Goal: Task Accomplishment & Management: Manage account settings

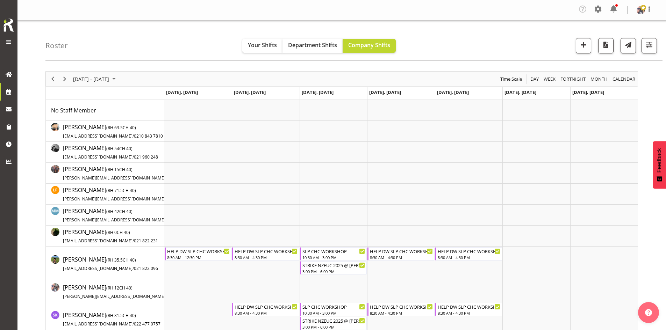
click at [648, 21] on div "Roster Your Shifts Department Shifts Company Shifts 1 Locations Clear CARLTON E…" at bounding box center [353, 41] width 617 height 40
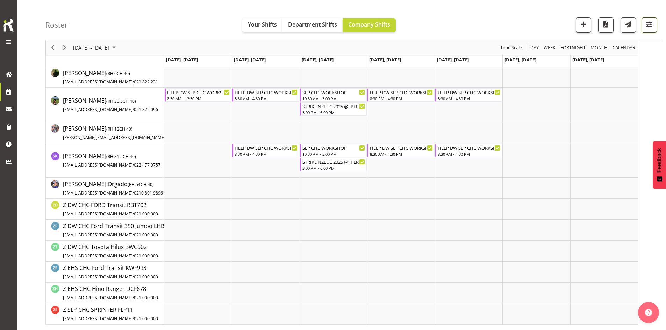
click at [648, 22] on span "button" at bounding box center [648, 24] width 9 height 9
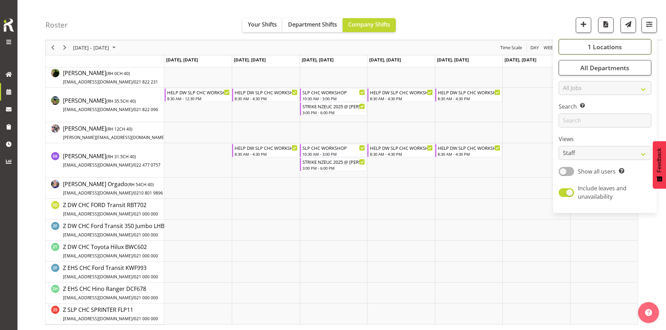
click at [622, 51] on button "1 Locations" at bounding box center [604, 46] width 93 height 15
click at [575, 102] on span "SLP" at bounding box center [574, 104] width 11 height 6
click at [568, 102] on input "SLP" at bounding box center [566, 103] width 5 height 5
checkbox input "true"
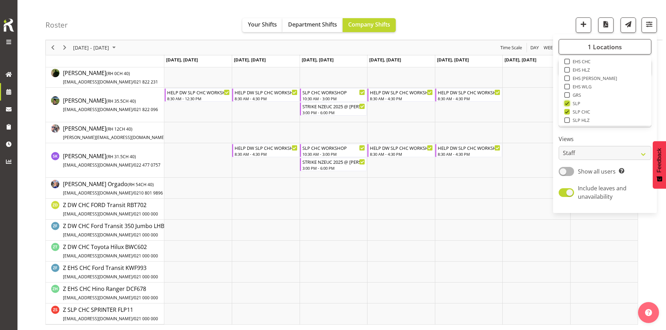
scroll to position [132, 0]
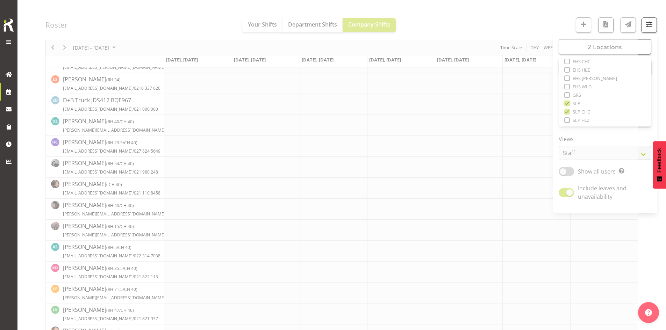
scroll to position [159, 0]
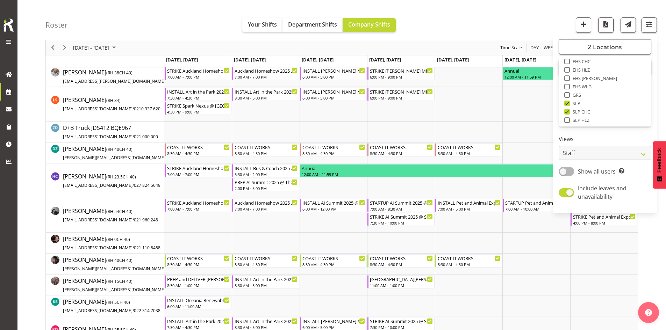
click at [505, 32] on div "Roster Your Shifts Department Shifts Company Shifts 2 Locations Clear CARLTON E…" at bounding box center [353, 20] width 617 height 40
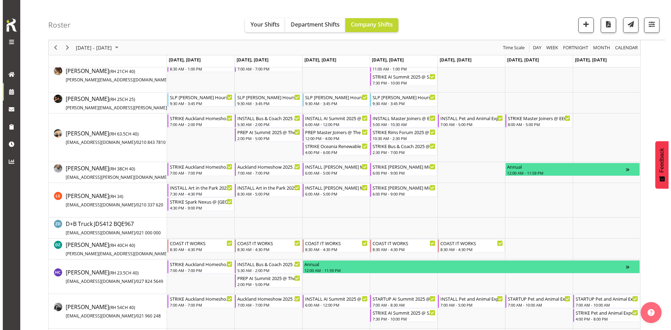
scroll to position [0, 0]
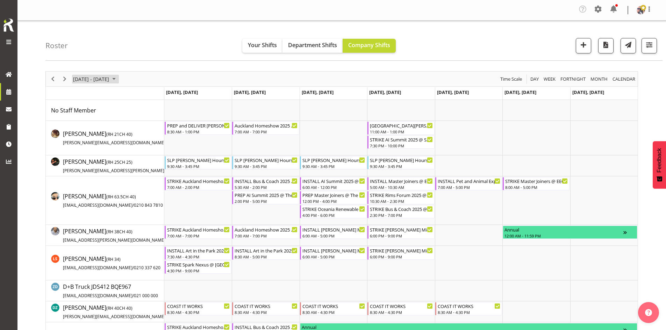
click at [110, 81] on span "[DATE] - [DATE]" at bounding box center [90, 79] width 37 height 9
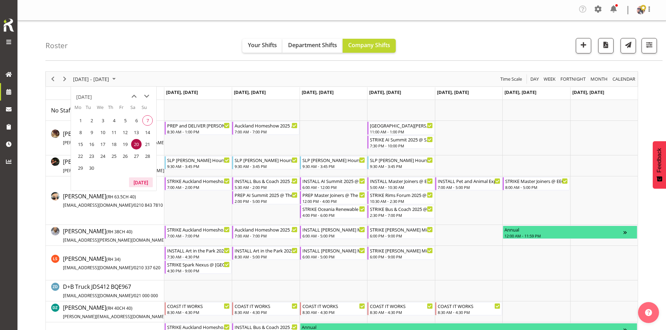
click at [141, 182] on button "[DATE]" at bounding box center [141, 182] width 24 height 10
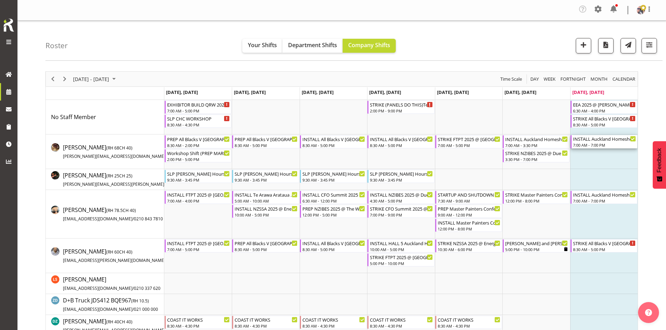
click at [589, 141] on div "INSTALL Auckland Homeshow 2025 @ [GEOGRAPHIC_DATA]" at bounding box center [604, 138] width 63 height 7
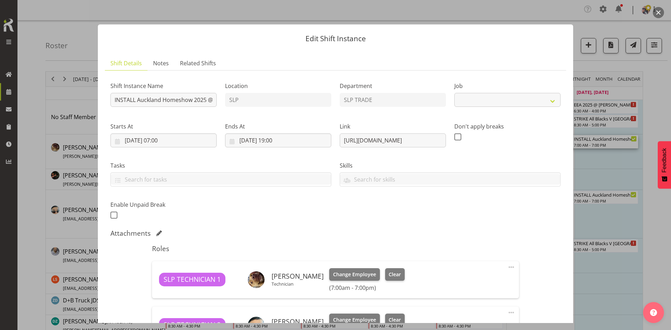
select select "9869"
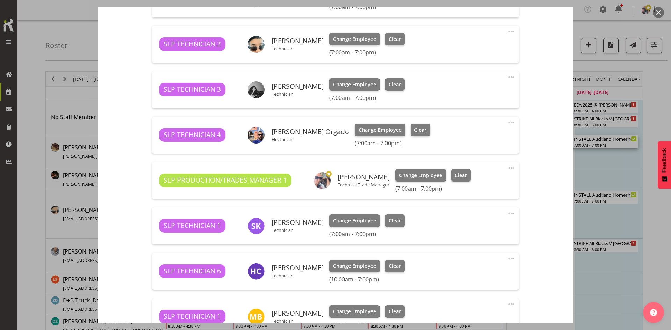
scroll to position [314, 0]
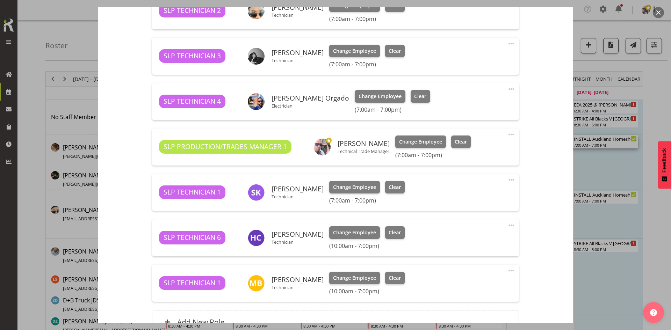
click at [662, 14] on button "button" at bounding box center [658, 12] width 11 height 11
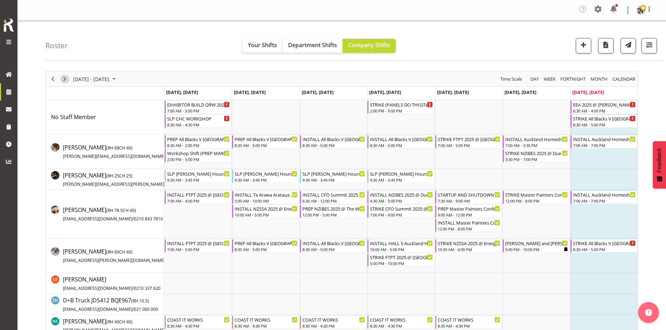
click at [61, 80] on span "Next" at bounding box center [64, 79] width 8 height 9
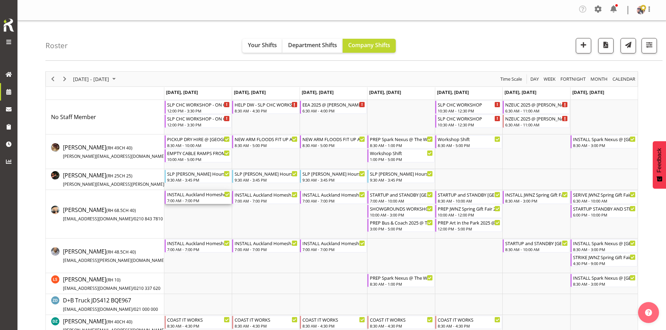
click at [197, 194] on div "INSTALL Auckland Homeshow 2025 @ [GEOGRAPHIC_DATA]" at bounding box center [198, 194] width 63 height 7
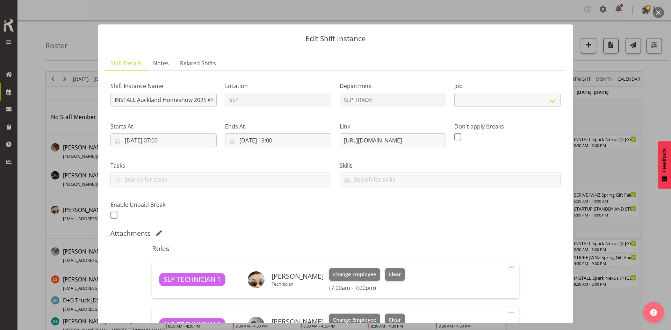
select select "9869"
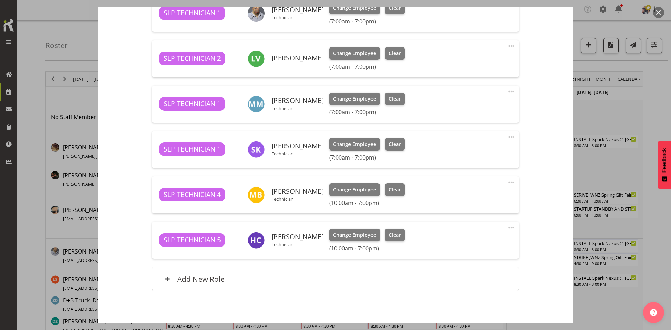
scroll to position [454, 0]
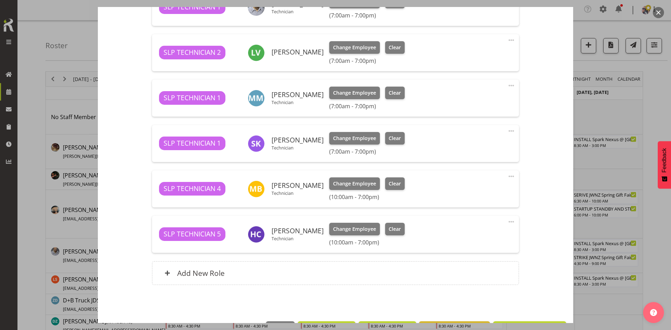
click at [657, 14] on button "button" at bounding box center [658, 12] width 11 height 11
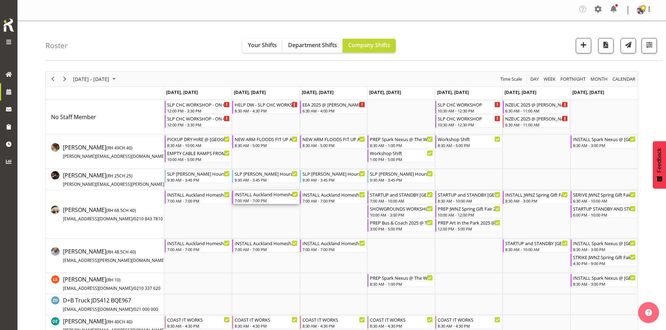
click at [256, 199] on div "7:00 AM - 7:00 PM" at bounding box center [265, 201] width 63 height 6
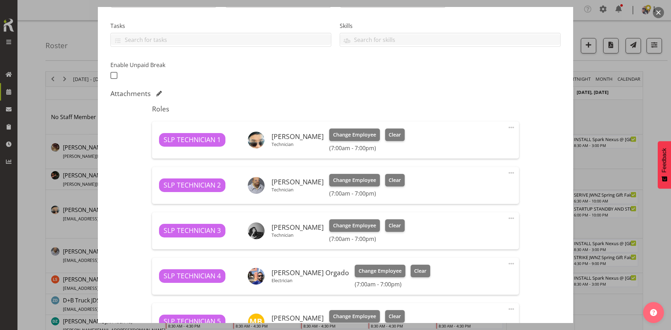
select select "9869"
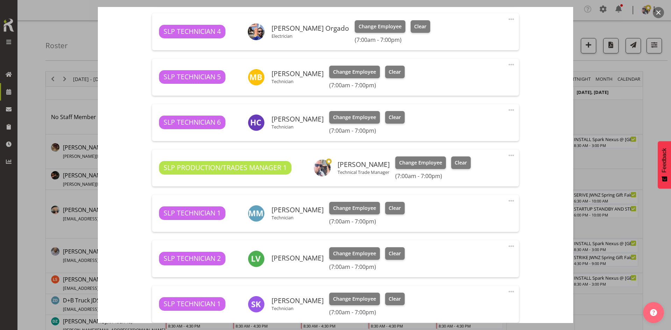
scroll to position [419, 0]
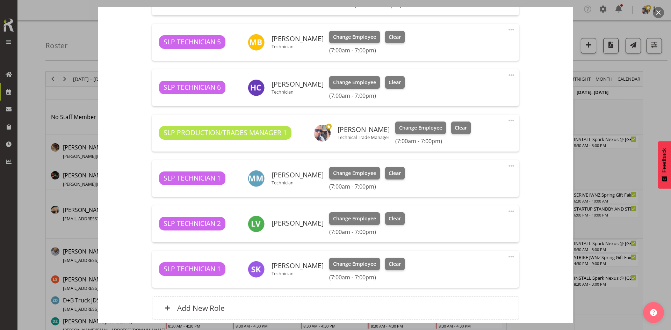
click at [657, 13] on button "button" at bounding box center [658, 12] width 11 height 11
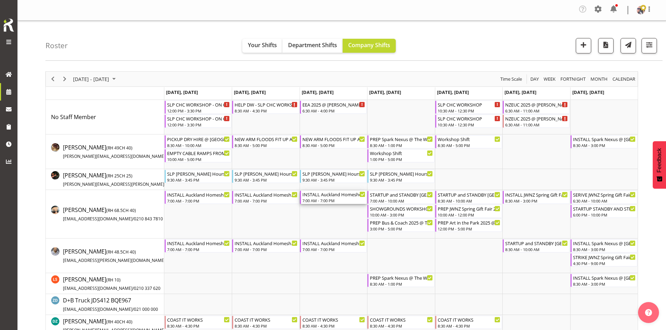
click at [323, 196] on div "INSTALL Auckland Homeshow 2025 @ [GEOGRAPHIC_DATA]" at bounding box center [333, 194] width 63 height 7
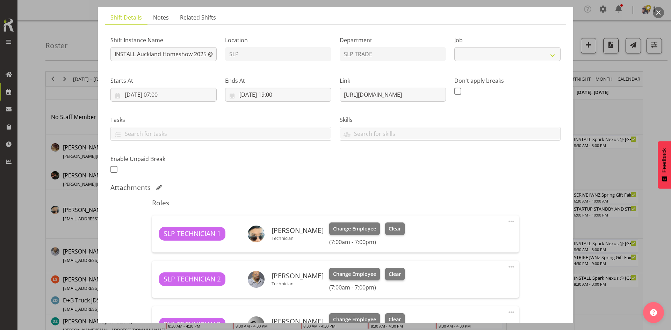
select select "9869"
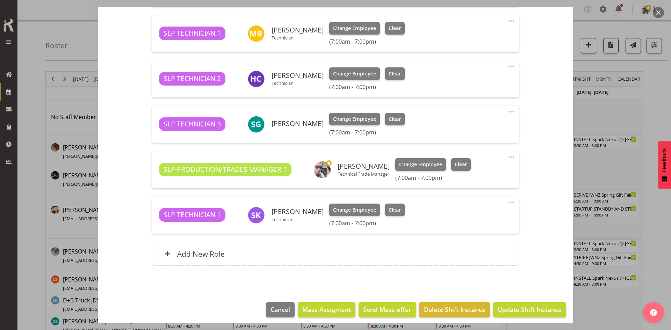
scroll to position [524, 0]
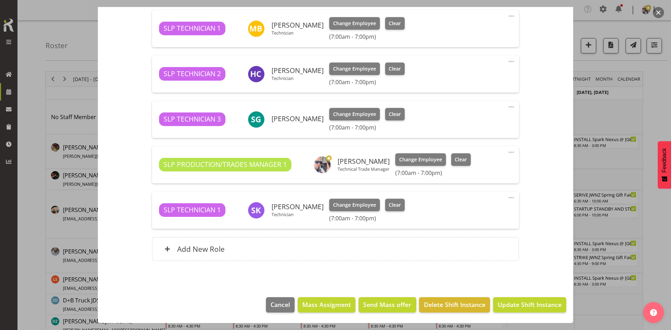
click at [660, 12] on button "button" at bounding box center [658, 12] width 11 height 11
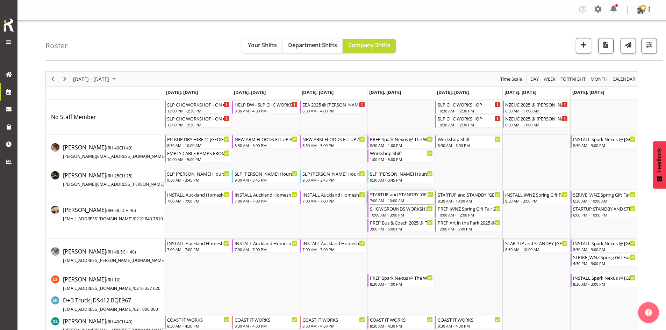
click at [401, 198] on div "STARTUP and STANDBY Auckland Homeshow 2025 @ [GEOGRAPHIC_DATA] 7:00 AM - 10:00 …" at bounding box center [401, 197] width 63 height 13
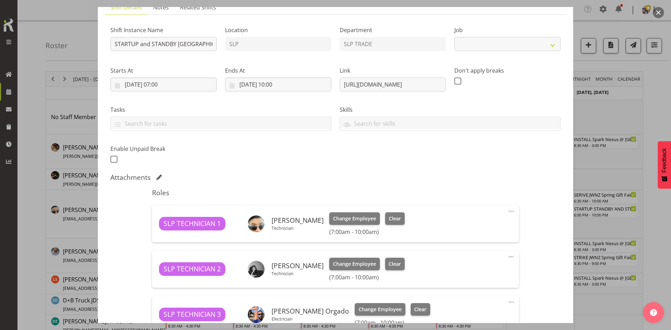
scroll to position [175, 0]
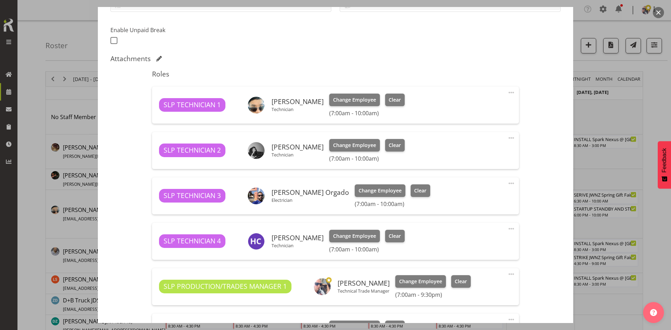
select select "9869"
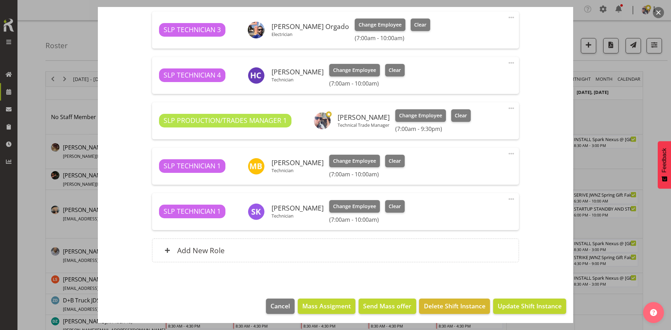
scroll to position [342, 0]
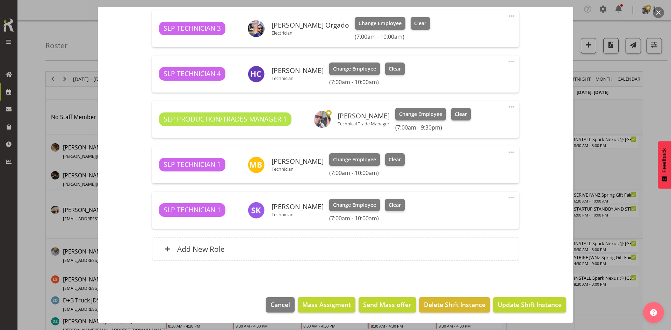
click at [655, 11] on button "button" at bounding box center [658, 12] width 11 height 11
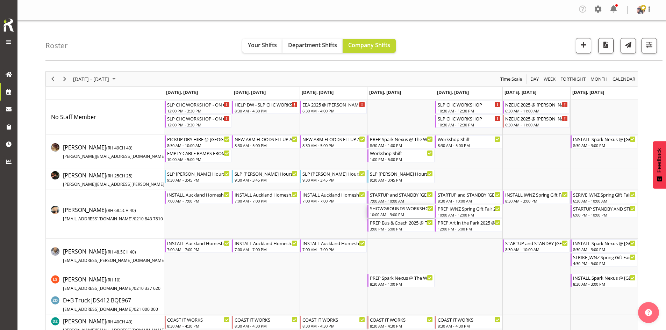
click at [398, 212] on div "SHOWGROUNDS WORKSHOP SORT 10:00 AM - 3:00 PM" at bounding box center [401, 211] width 63 height 13
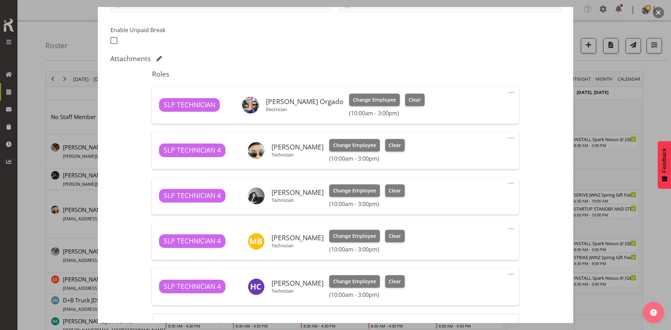
select select "15"
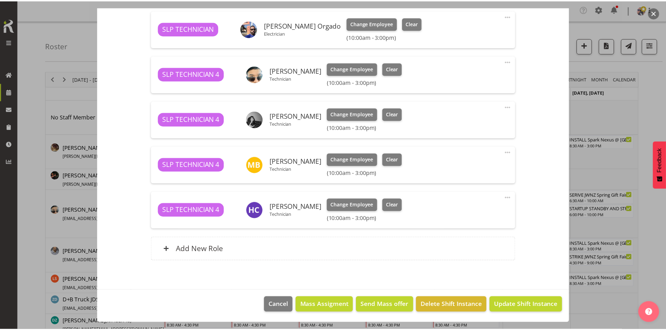
scroll to position [216, 0]
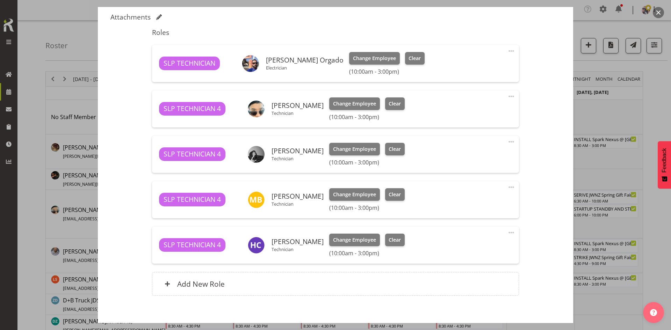
click at [656, 11] on button "button" at bounding box center [658, 12] width 11 height 11
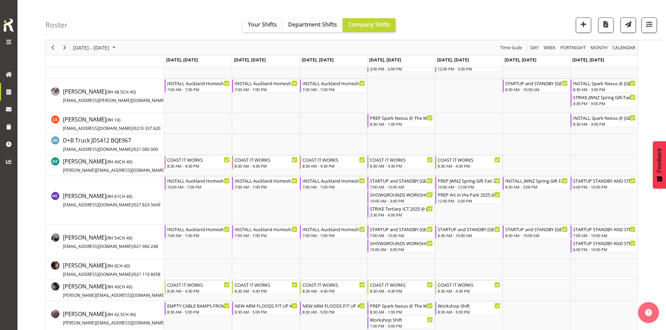
scroll to position [140, 0]
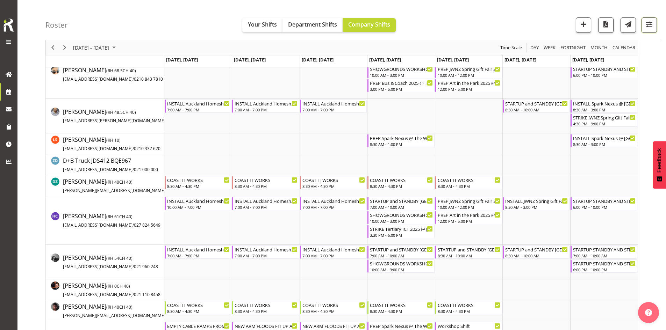
click at [647, 23] on span "button" at bounding box center [648, 24] width 9 height 9
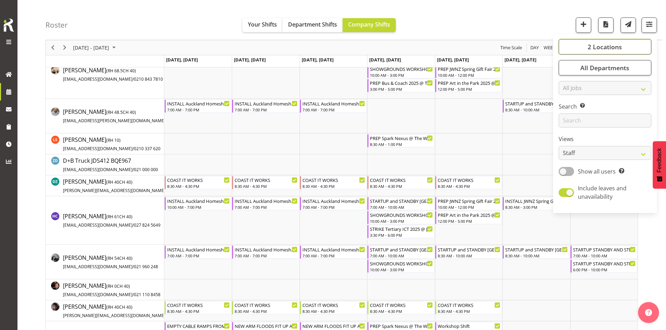
click at [597, 49] on span "2 Locations" at bounding box center [604, 47] width 34 height 8
click at [570, 104] on span "SLP" at bounding box center [574, 104] width 11 height 6
click at [568, 104] on input "SLP" at bounding box center [566, 103] width 5 height 5
checkbox input "false"
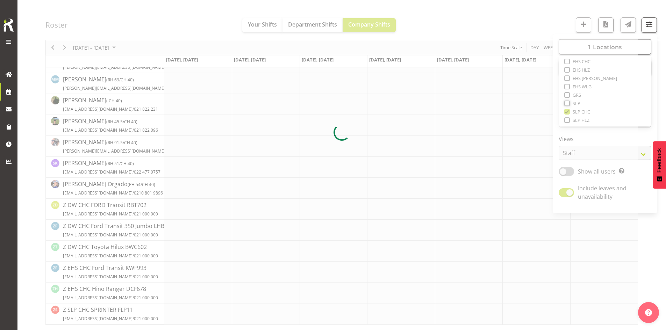
scroll to position [140, 0]
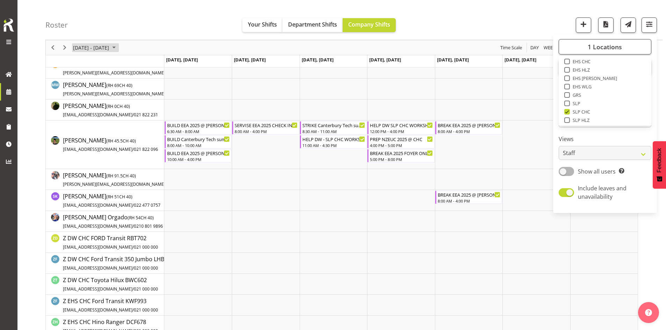
click at [101, 45] on span "[DATE] - [DATE]" at bounding box center [90, 47] width 37 height 9
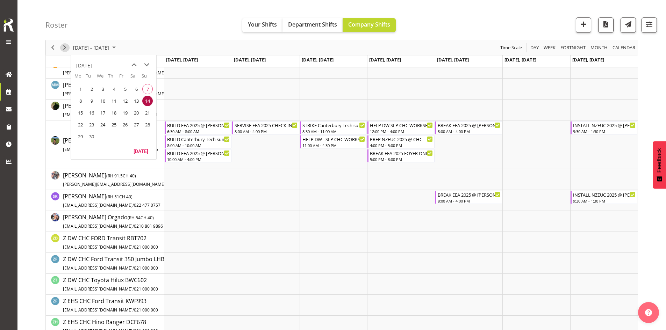
click at [67, 45] on span "Next" at bounding box center [64, 47] width 8 height 9
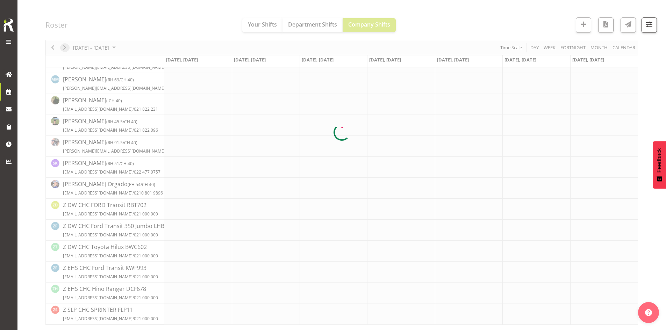
scroll to position [132, 0]
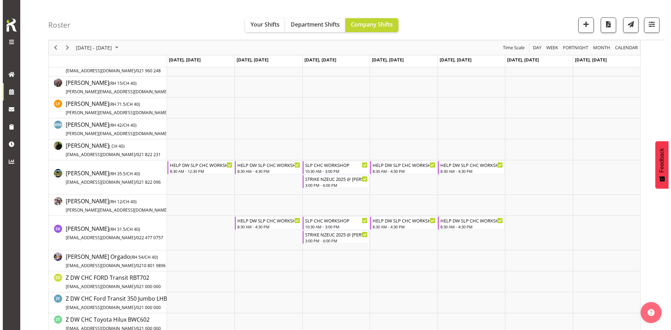
scroll to position [159, 0]
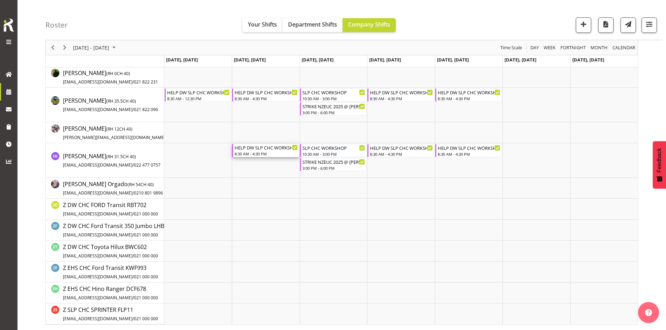
click at [264, 147] on div "HELP DW SLP CHC WORKSHOP" at bounding box center [265, 147] width 63 height 7
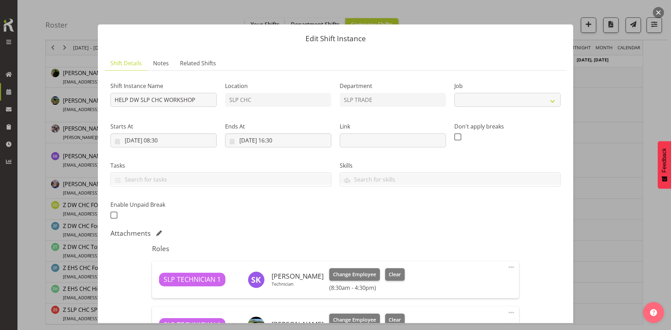
select select "45"
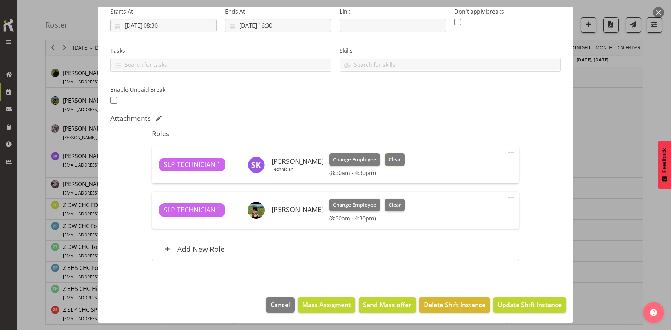
click at [389, 159] on span "Clear" at bounding box center [395, 160] width 12 height 8
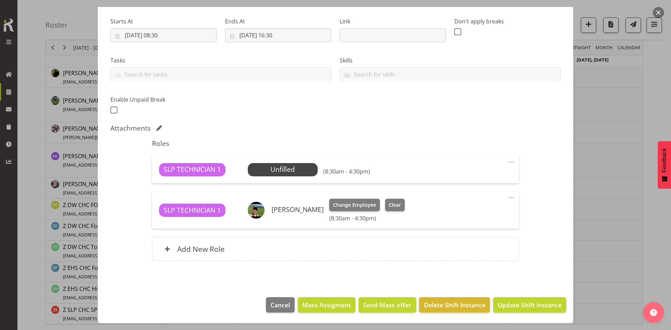
click at [508, 159] on span at bounding box center [511, 162] width 8 height 8
click at [482, 203] on link "Delete" at bounding box center [481, 204] width 67 height 13
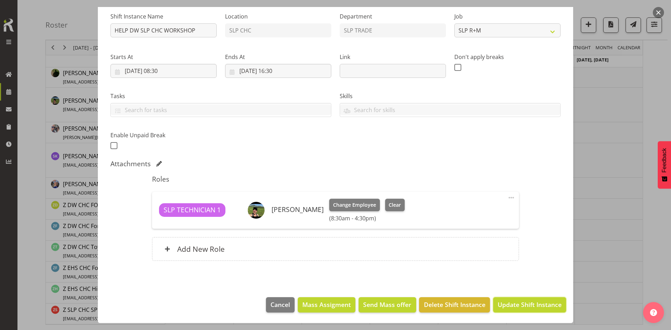
drag, startPoint x: 525, startPoint y: 302, endPoint x: 522, endPoint y: 299, distance: 4.1
click at [523, 301] on span "Update Shift Instance" at bounding box center [530, 304] width 64 height 9
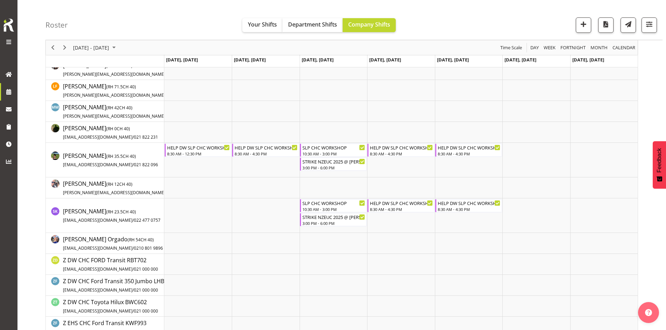
scroll to position [105, 0]
click at [60, 45] on div "Timeline Week of September 21, 2025" at bounding box center [65, 47] width 12 height 15
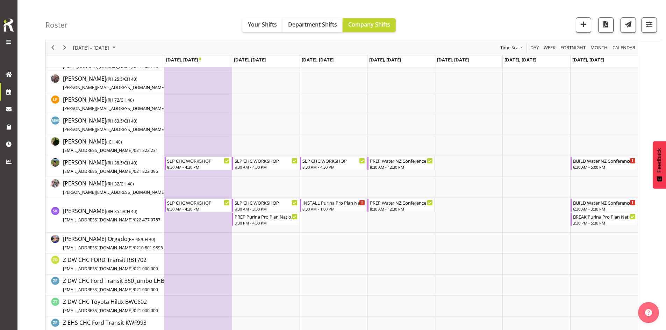
scroll to position [105, 0]
